Goal: Task Accomplishment & Management: Use online tool/utility

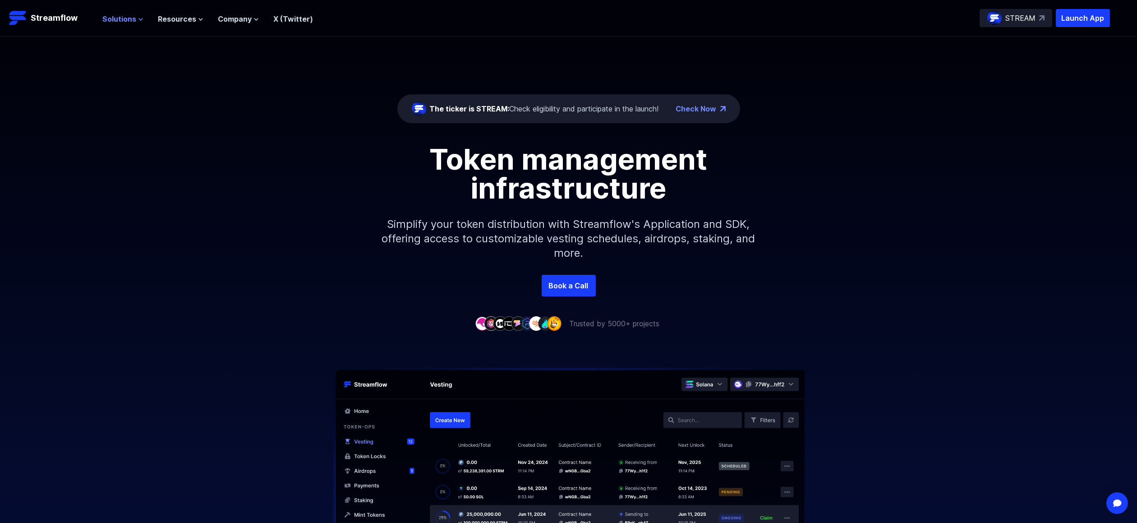
click at [112, 21] on span "Solutions" at bounding box center [119, 19] width 34 height 11
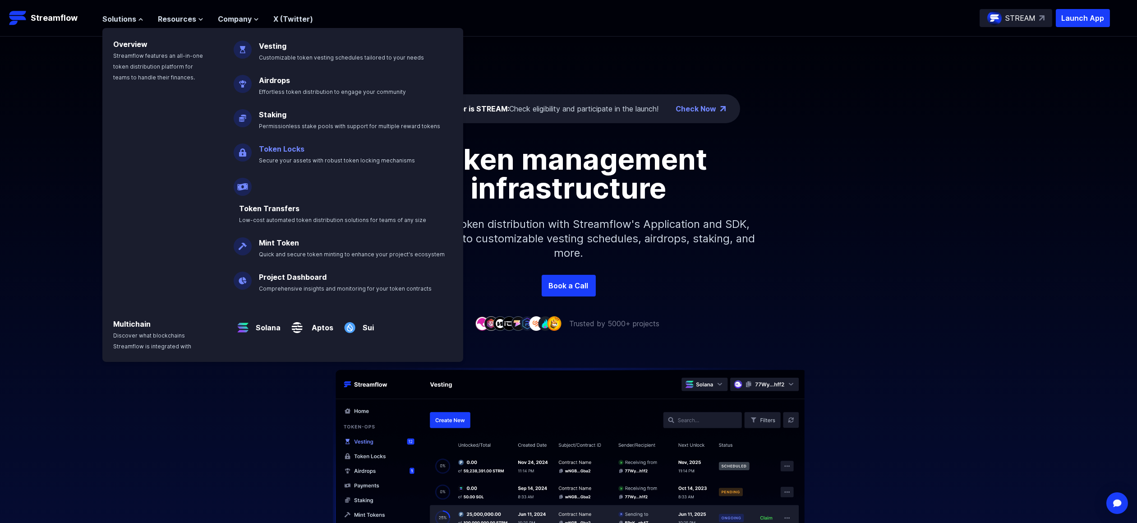
click at [283, 153] on p "Token Locks Secure your assets with robust token locking mechanisms" at bounding box center [342, 150] width 179 height 29
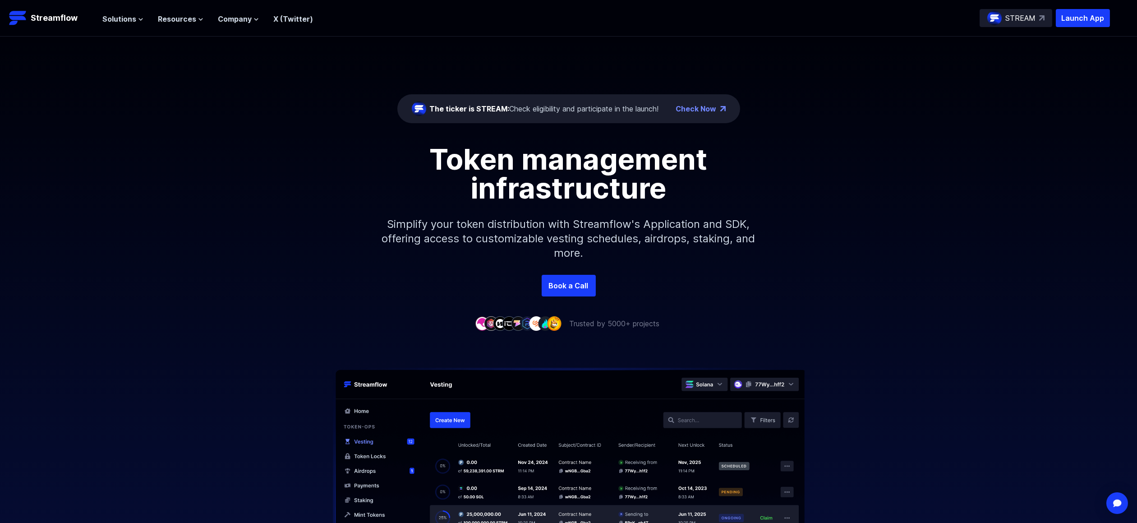
click at [787, 92] on div "The ticker is STREAM: Check eligibility and participate in the launch! Check No…" at bounding box center [568, 156] width 1137 height 238
click at [135, 16] on button "Solutions" at bounding box center [122, 19] width 41 height 11
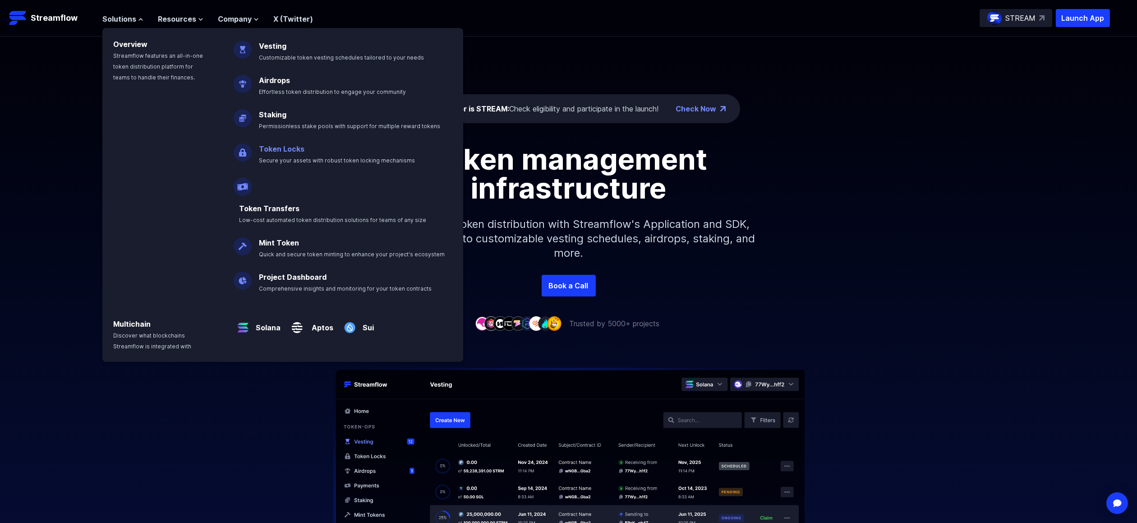
click at [276, 146] on link "Token Locks" at bounding box center [282, 148] width 46 height 9
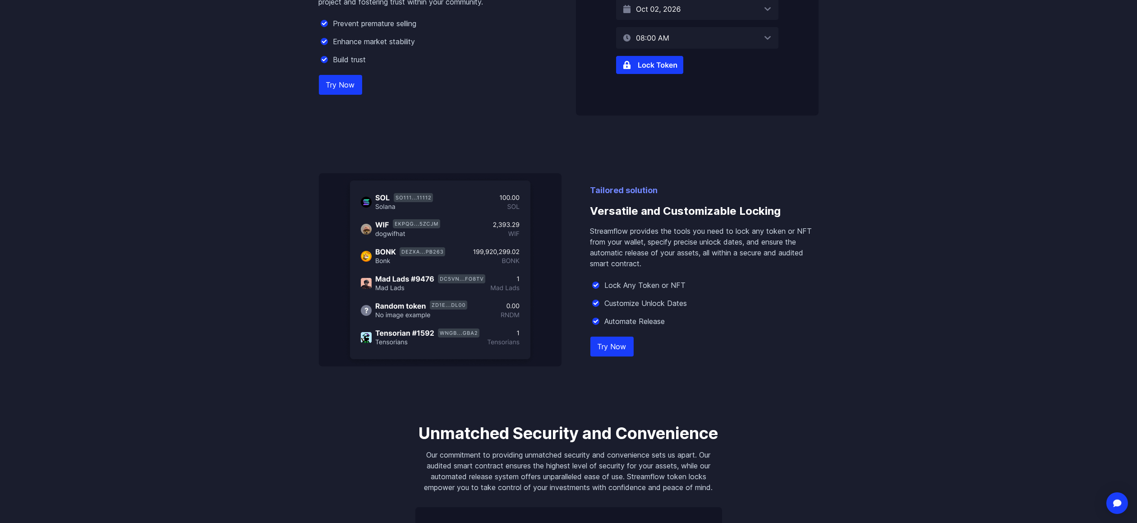
scroll to position [676, 0]
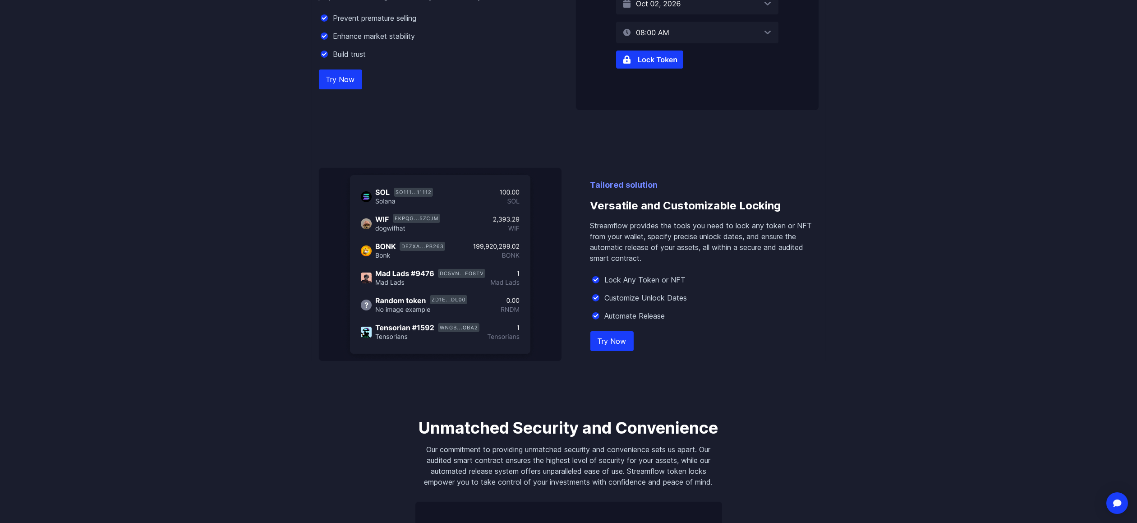
click at [611, 336] on link "Try Now" at bounding box center [611, 341] width 43 height 20
